Goal: Find specific page/section: Find specific page/section

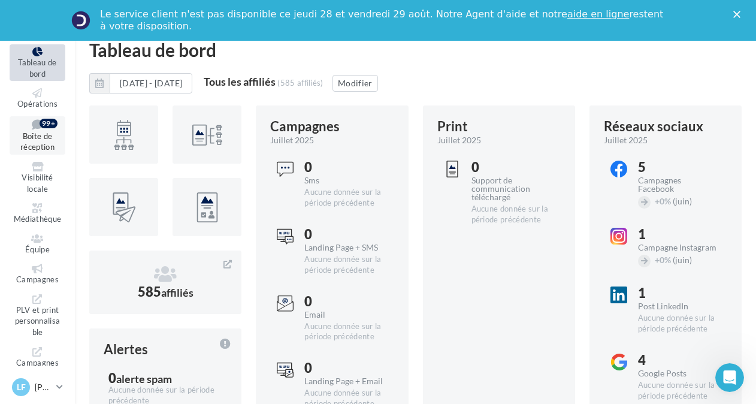
scroll to position [31, 0]
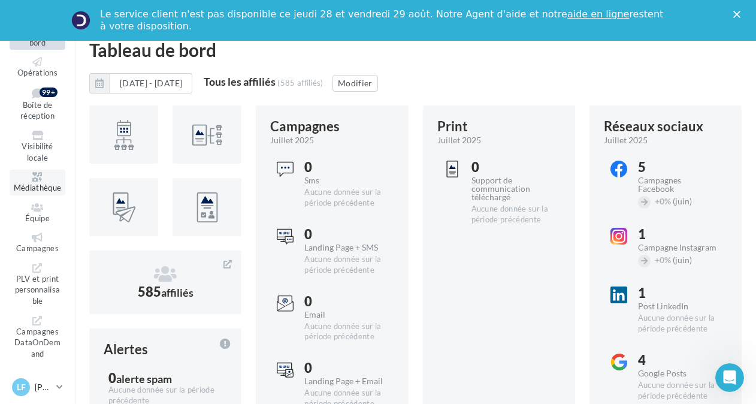
click at [35, 179] on icon at bounding box center [37, 177] width 49 height 10
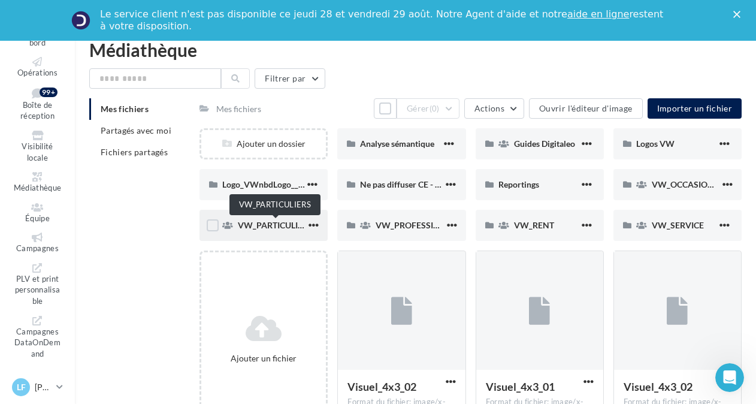
click at [254, 228] on span "VW_PARTICULIERS" at bounding box center [275, 225] width 75 height 10
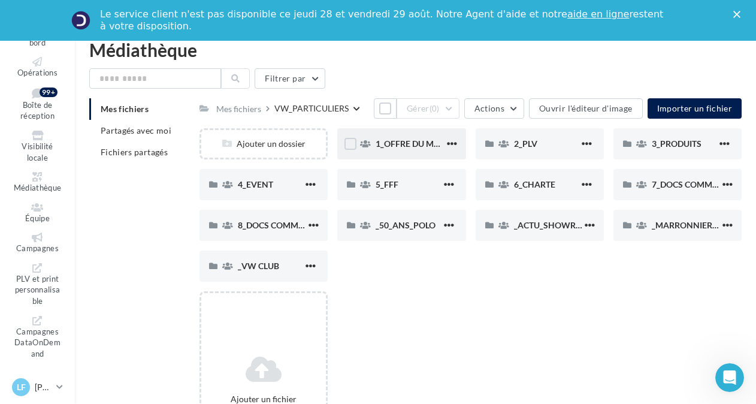
click at [407, 144] on span "1_OFFRE DU MOIS" at bounding box center [411, 143] width 72 height 10
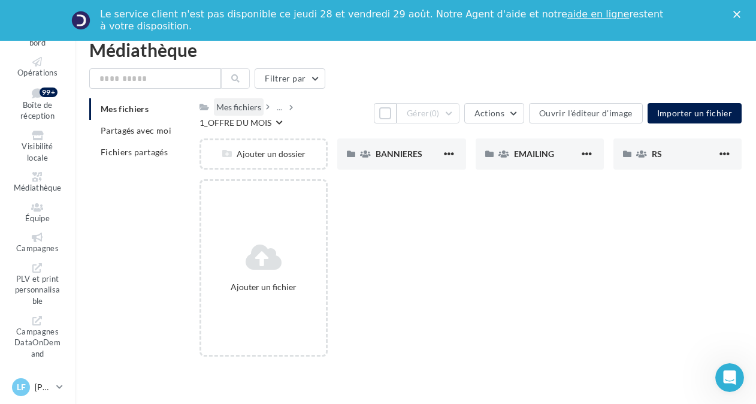
click at [235, 109] on div "Mes fichiers" at bounding box center [238, 107] width 45 height 12
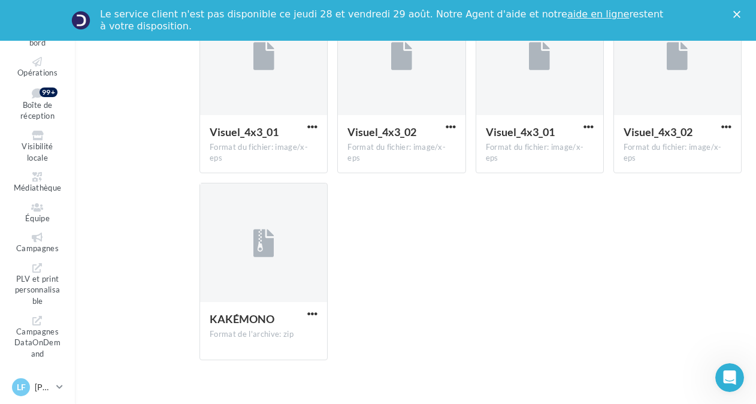
scroll to position [460, 0]
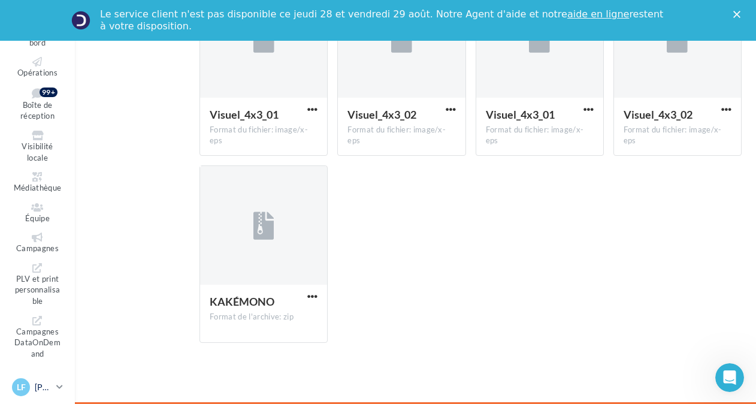
click at [43, 390] on p "[PERSON_NAME]" at bounding box center [43, 387] width 17 height 12
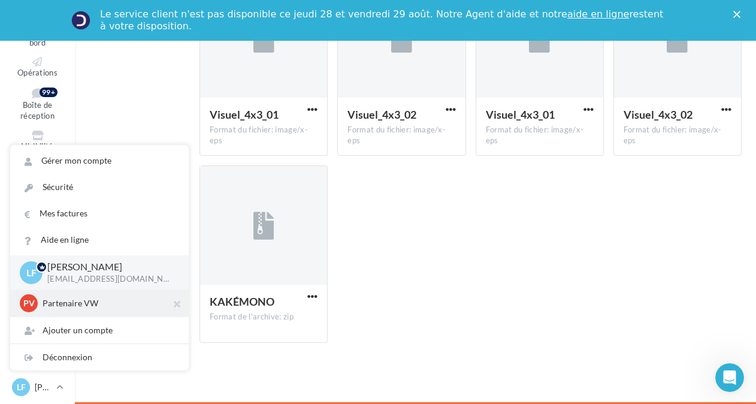
click at [80, 309] on p "Partenaire VW" at bounding box center [109, 303] width 132 height 12
